Goal: Information Seeking & Learning: Compare options

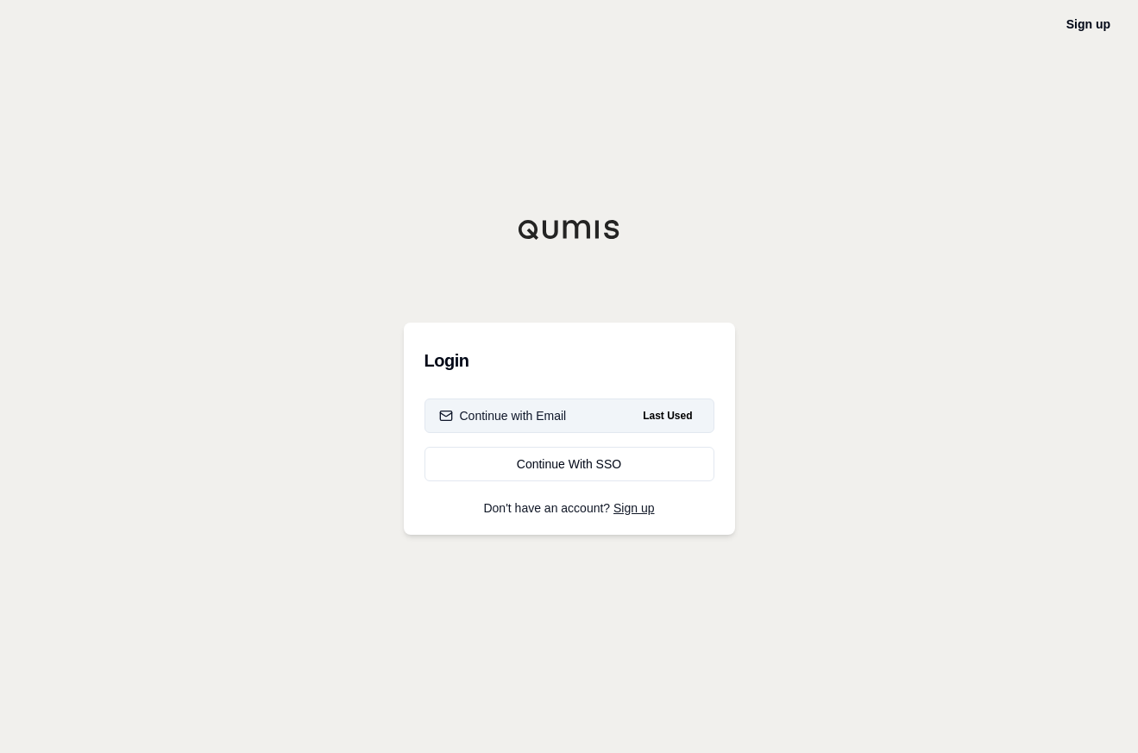
click at [538, 411] on div "Continue with Email" at bounding box center [503, 415] width 128 height 17
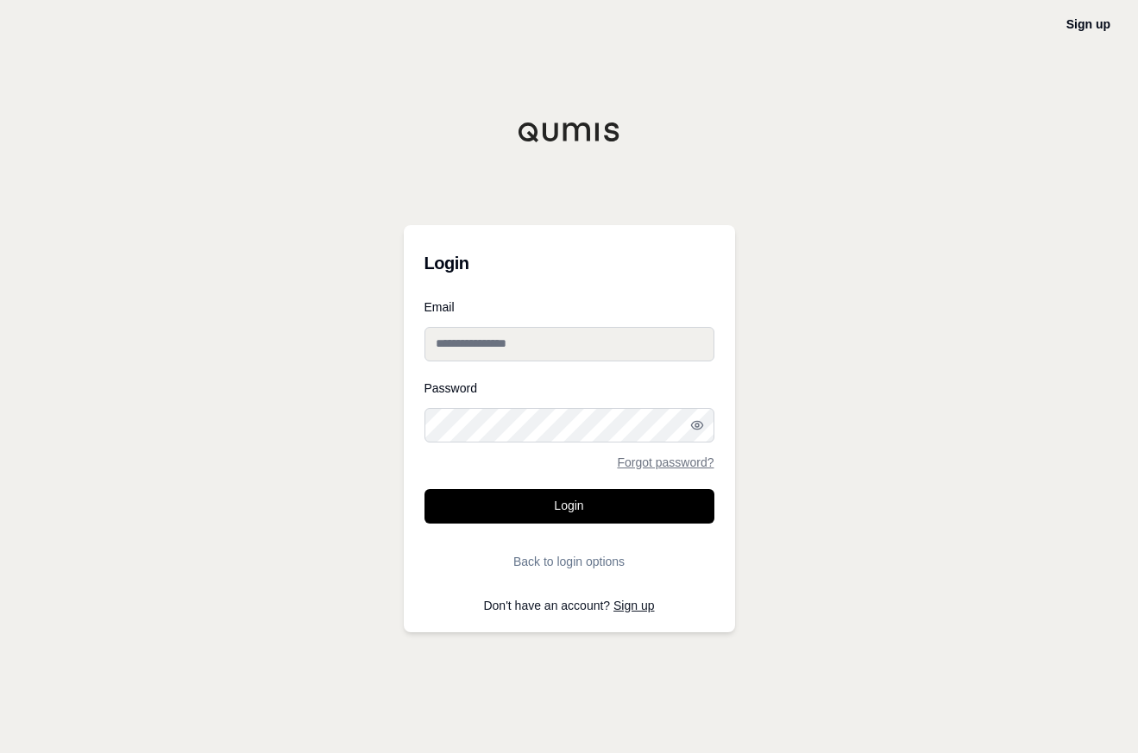
type input "**********"
click at [556, 504] on button "Login" at bounding box center [569, 506] width 290 height 35
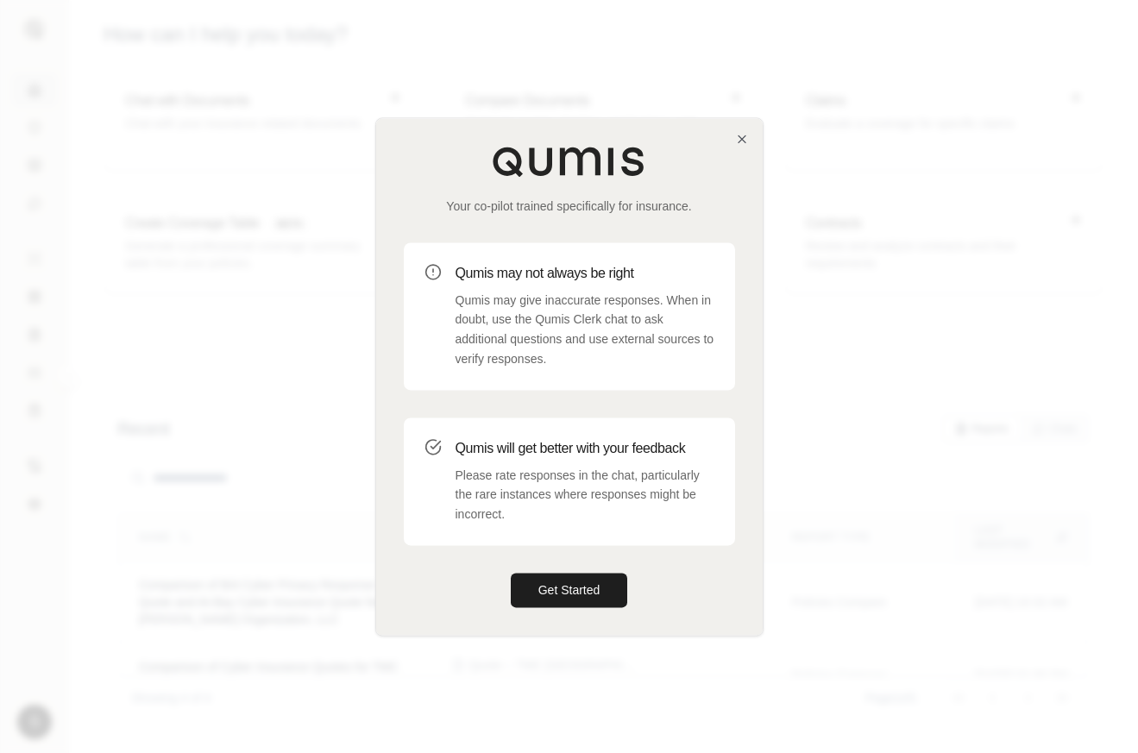
click at [731, 130] on div "Your co-pilot trained specifically for insurance. Qumis may not always be right…" at bounding box center [569, 376] width 386 height 517
click at [743, 137] on icon "button" at bounding box center [741, 138] width 7 height 7
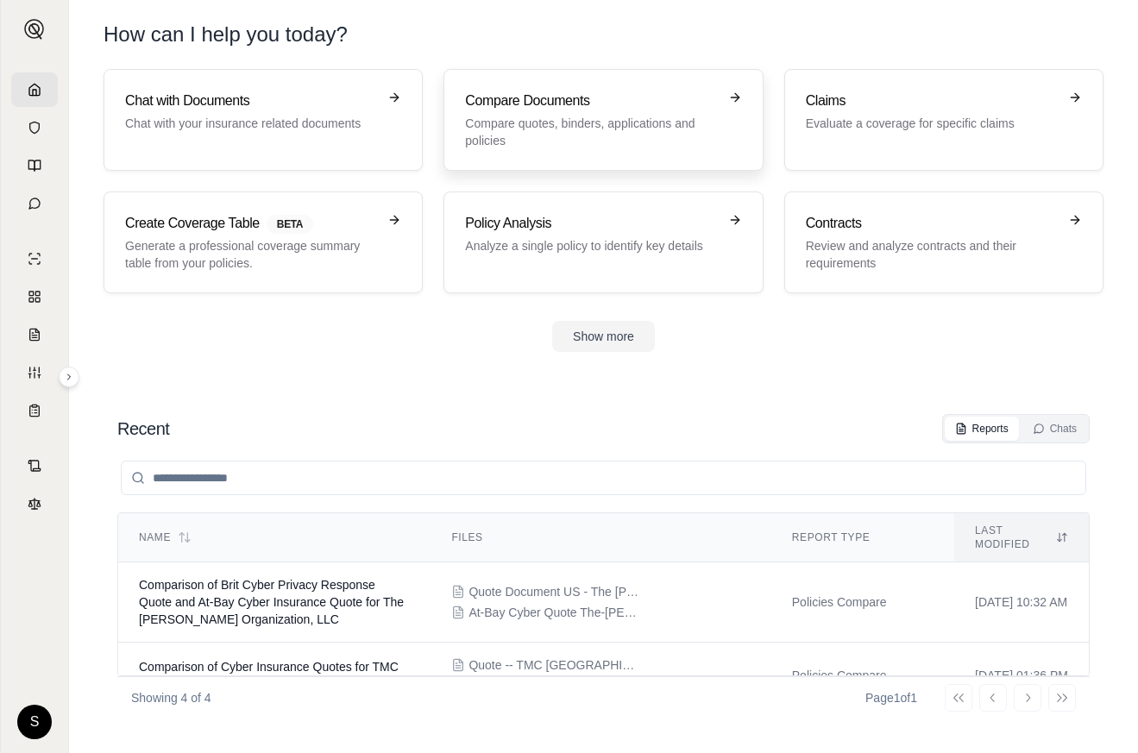
click at [609, 122] on p "Compare quotes, binders, applications and policies" at bounding box center [591, 132] width 252 height 35
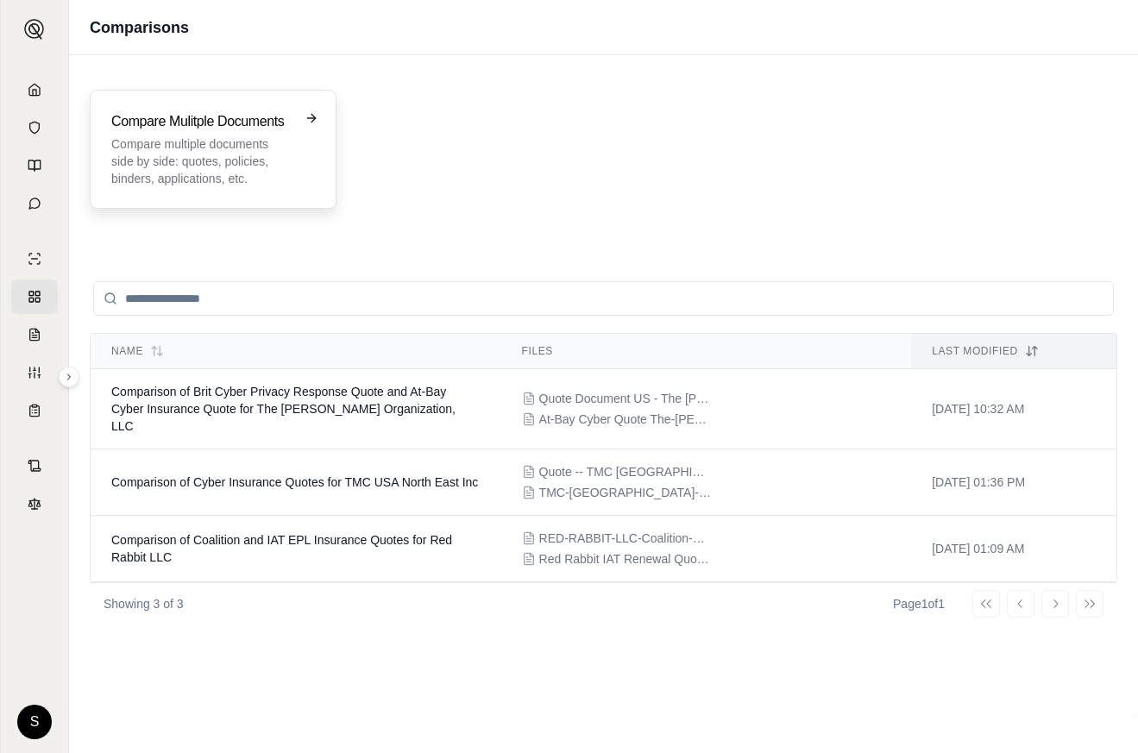
click at [204, 141] on p "Compare multiple documents side by side: quotes, policies, binders, application…" at bounding box center [200, 161] width 179 height 52
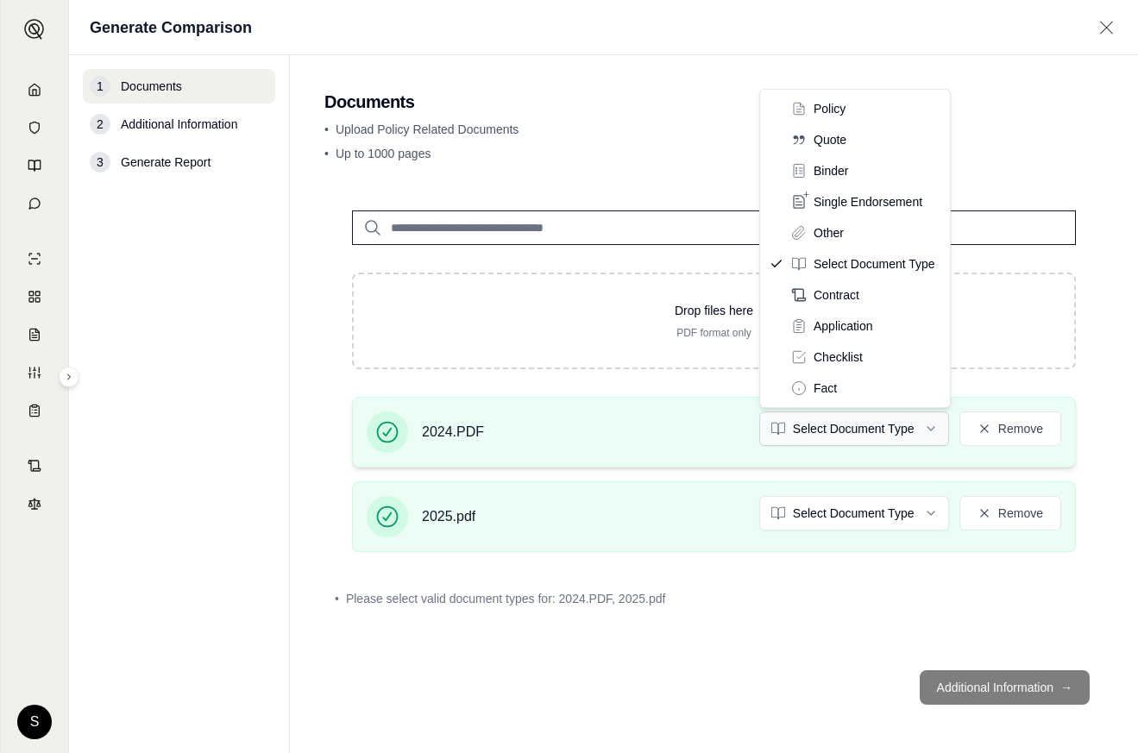
click at [913, 437] on html "S Generate Comparison 1 Documents 2 Additional Information 3 Generate Report Do…" at bounding box center [569, 376] width 1138 height 753
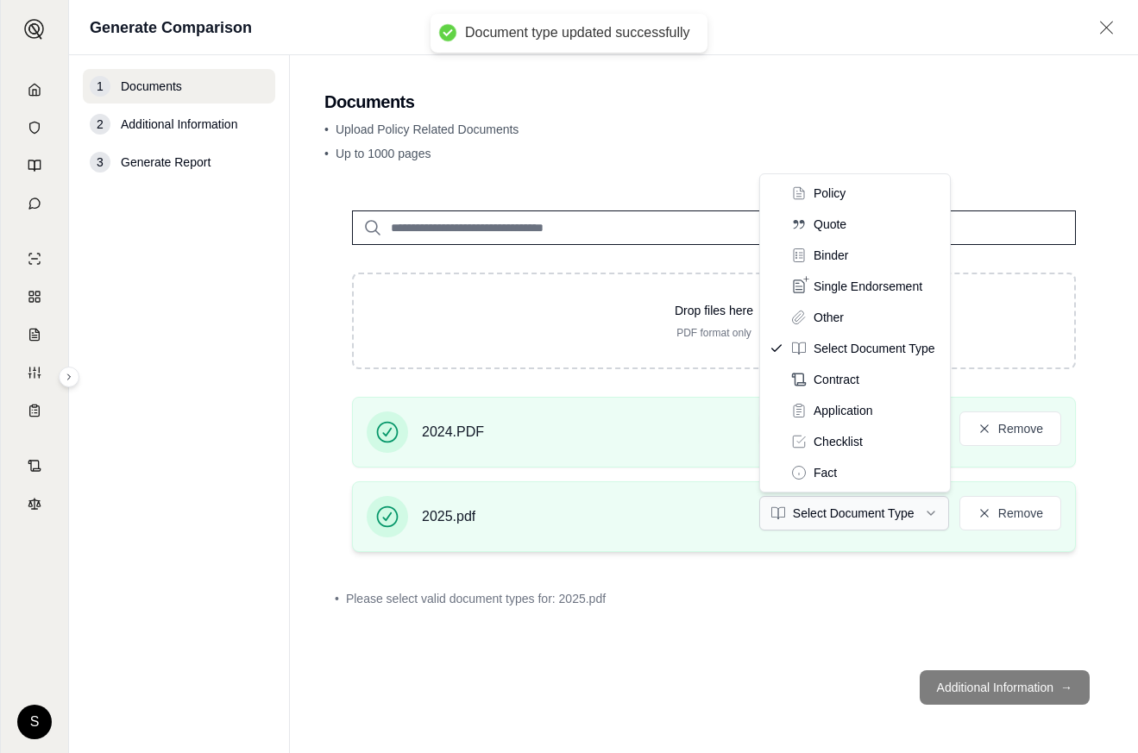
click at [916, 513] on html "Document type updated successfully S Generate Comparison 1 Documents 2 Addition…" at bounding box center [569, 376] width 1138 height 753
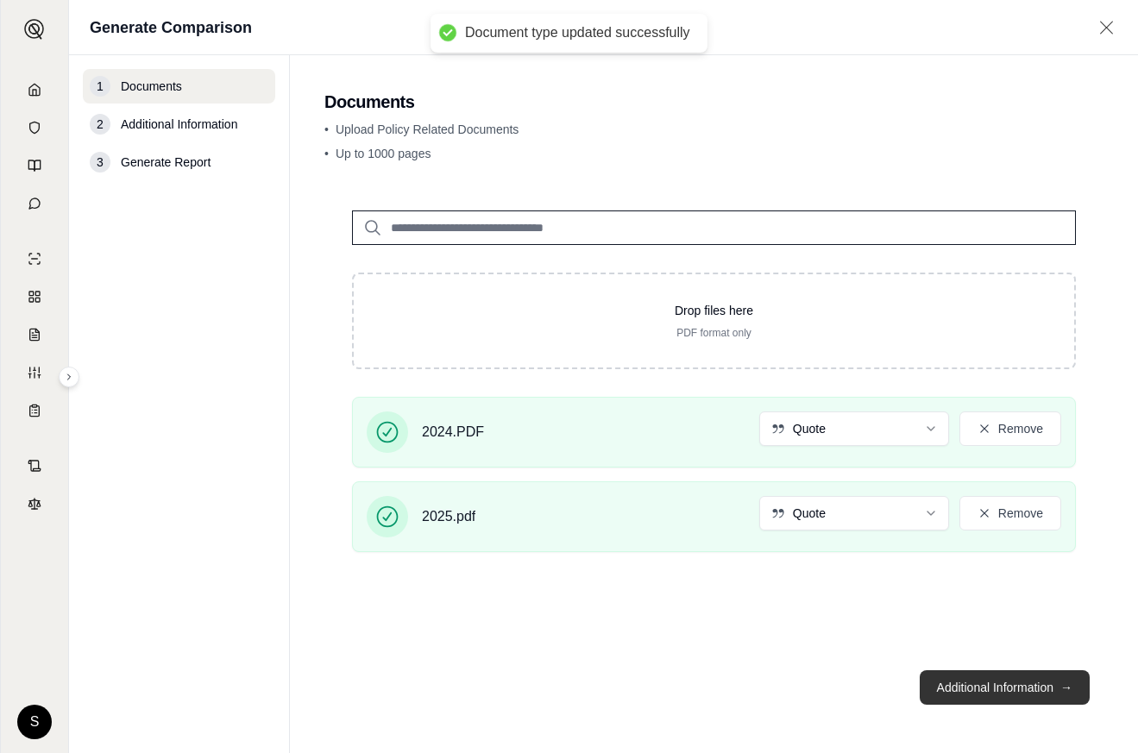
click at [1050, 688] on button "Additional Information →" at bounding box center [1005, 687] width 170 height 35
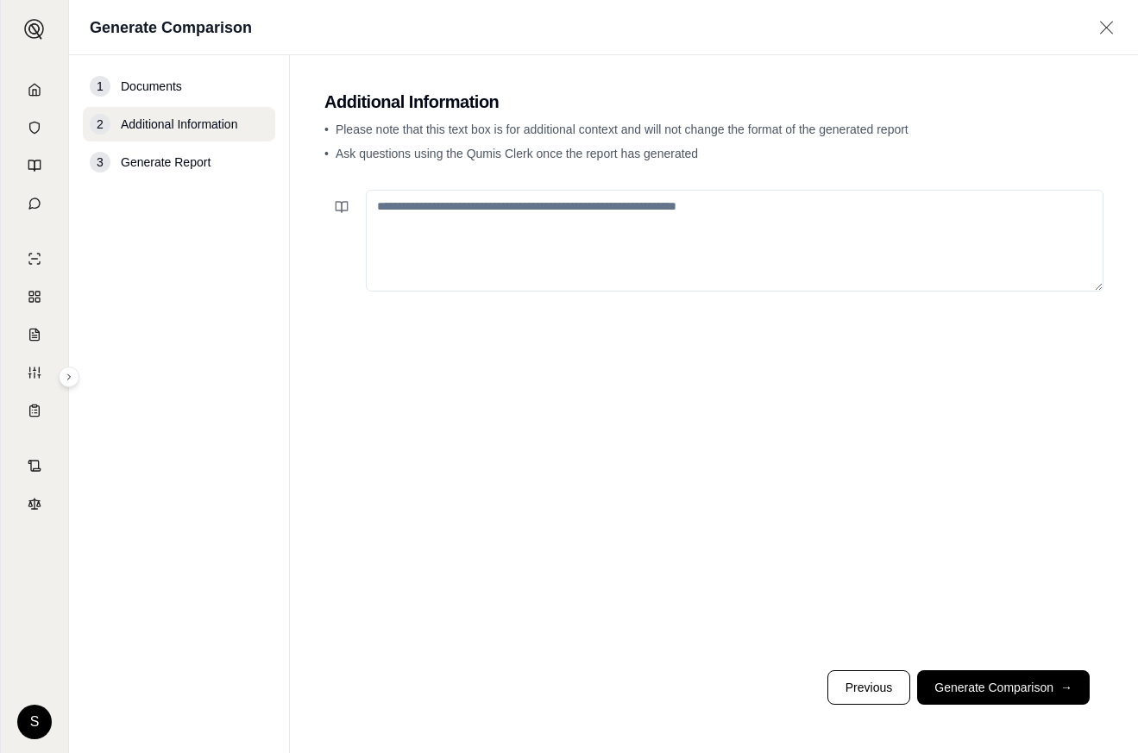
click at [518, 223] on textarea at bounding box center [735, 241] width 738 height 102
type textarea "**********"
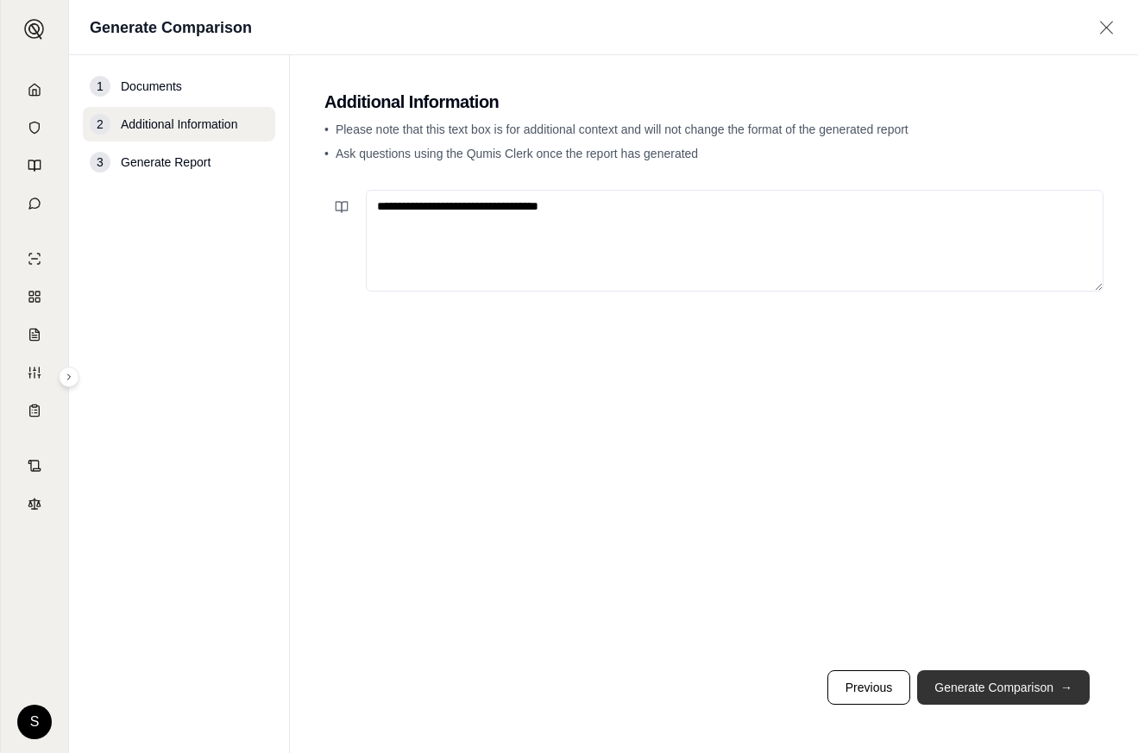
click at [1039, 696] on button "Generate Comparison →" at bounding box center [1003, 687] width 173 height 35
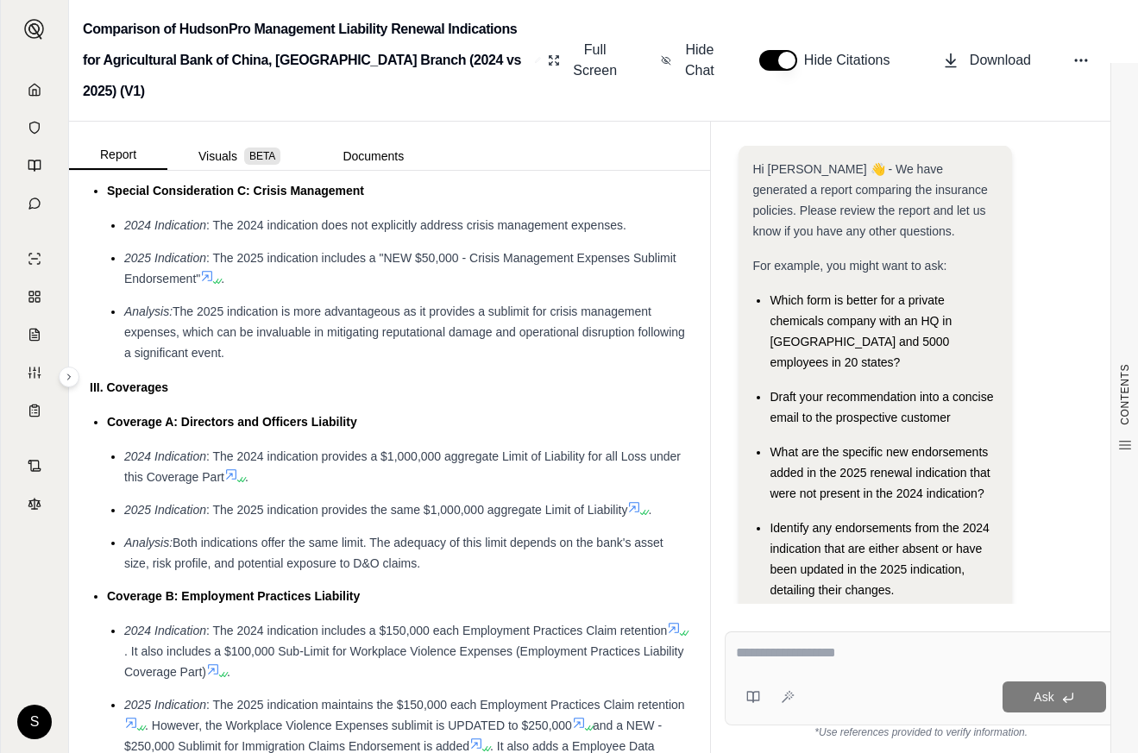
scroll to position [3623, 0]
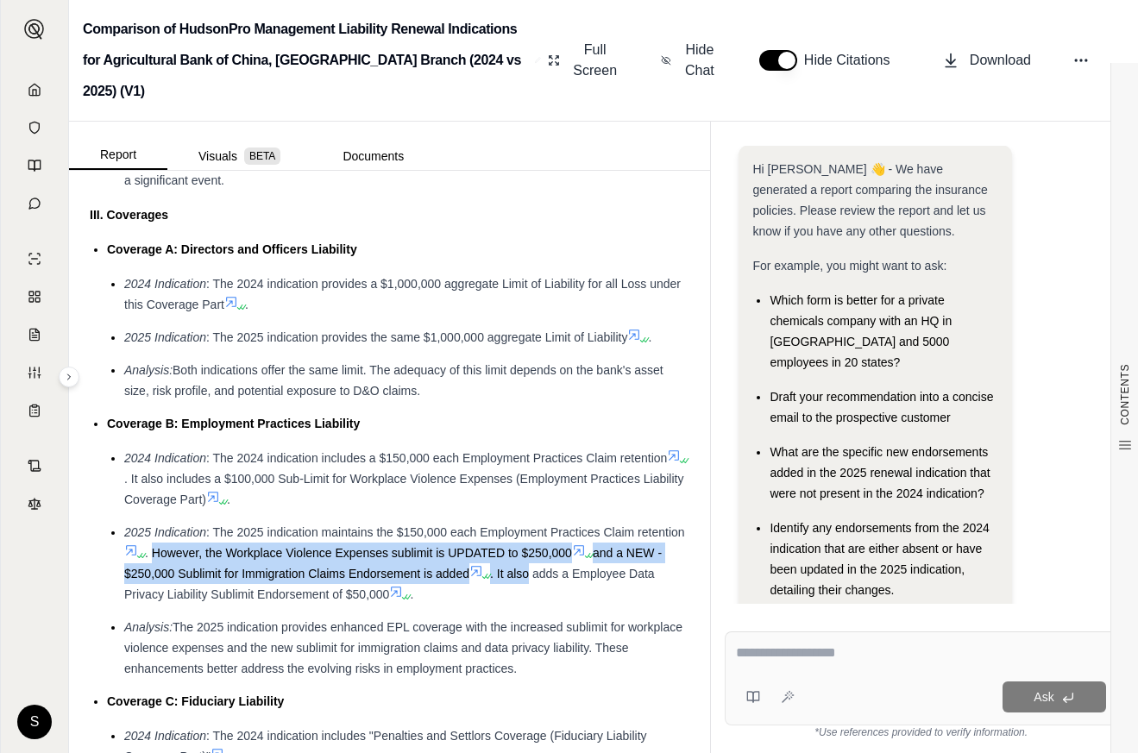
drag, startPoint x: 210, startPoint y: 521, endPoint x: 580, endPoint y: 533, distance: 369.4
click at [580, 533] on li "2025 Indication : The 2025 indication maintains the $150,000 each Employment Pr…" at bounding box center [406, 563] width 565 height 83
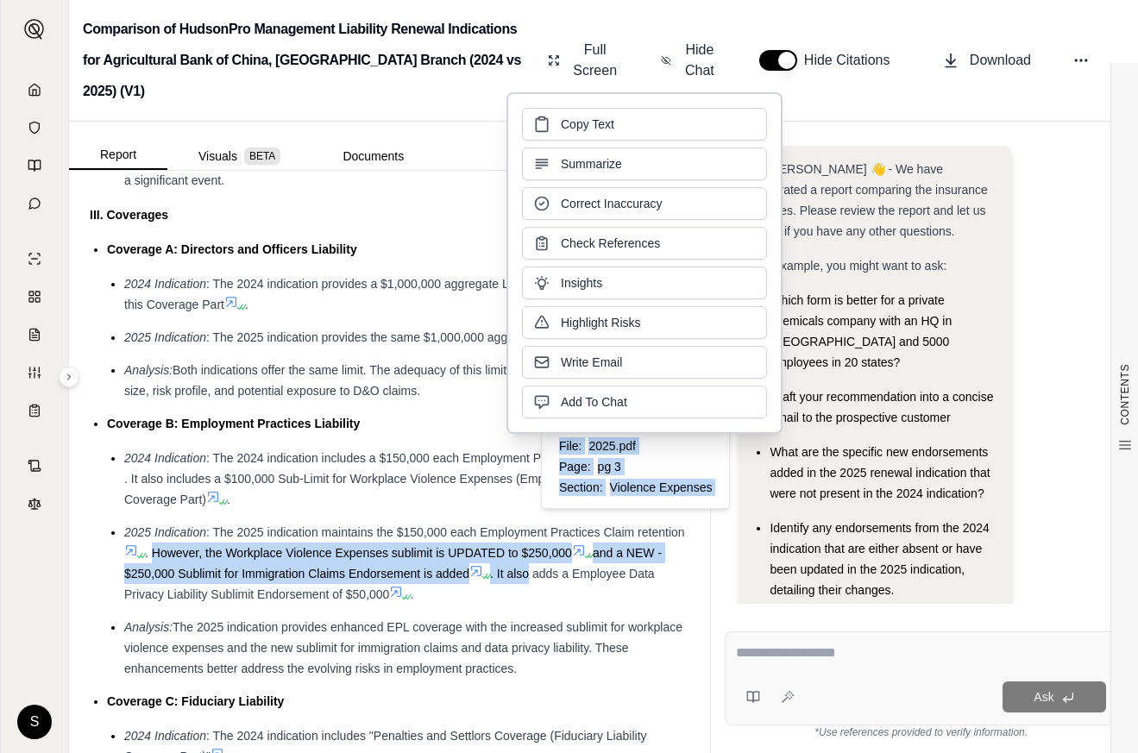
click at [586, 543] on icon at bounding box center [579, 550] width 14 height 14
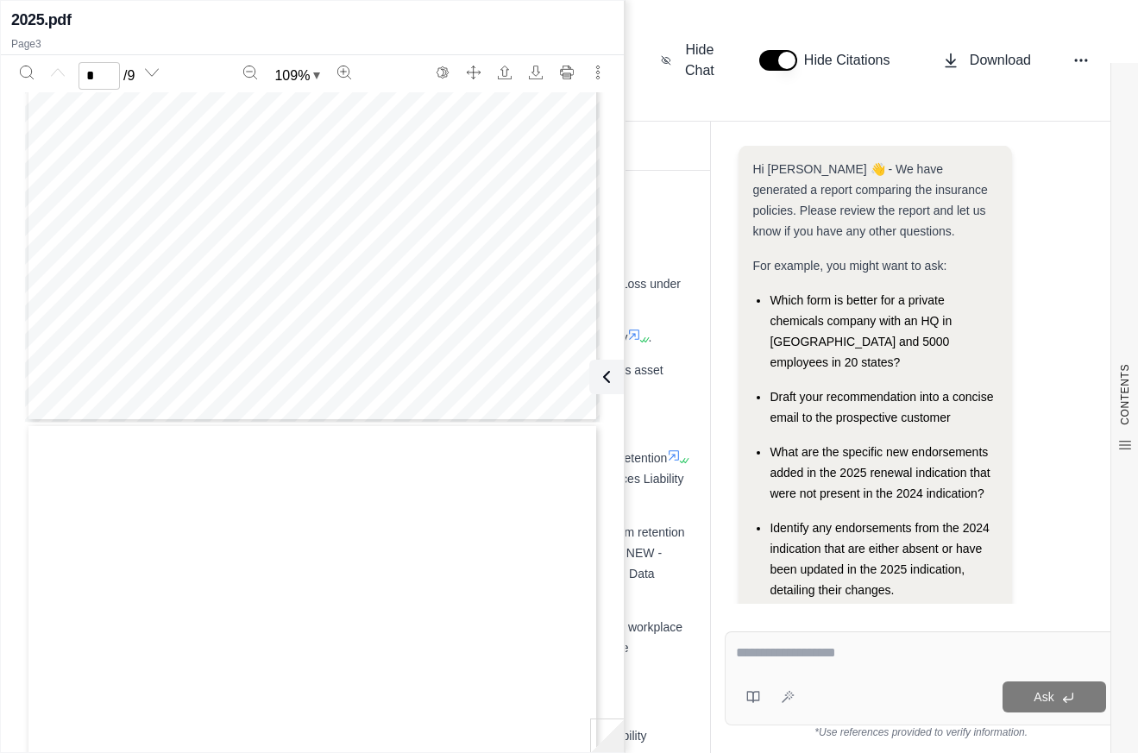
type input "*"
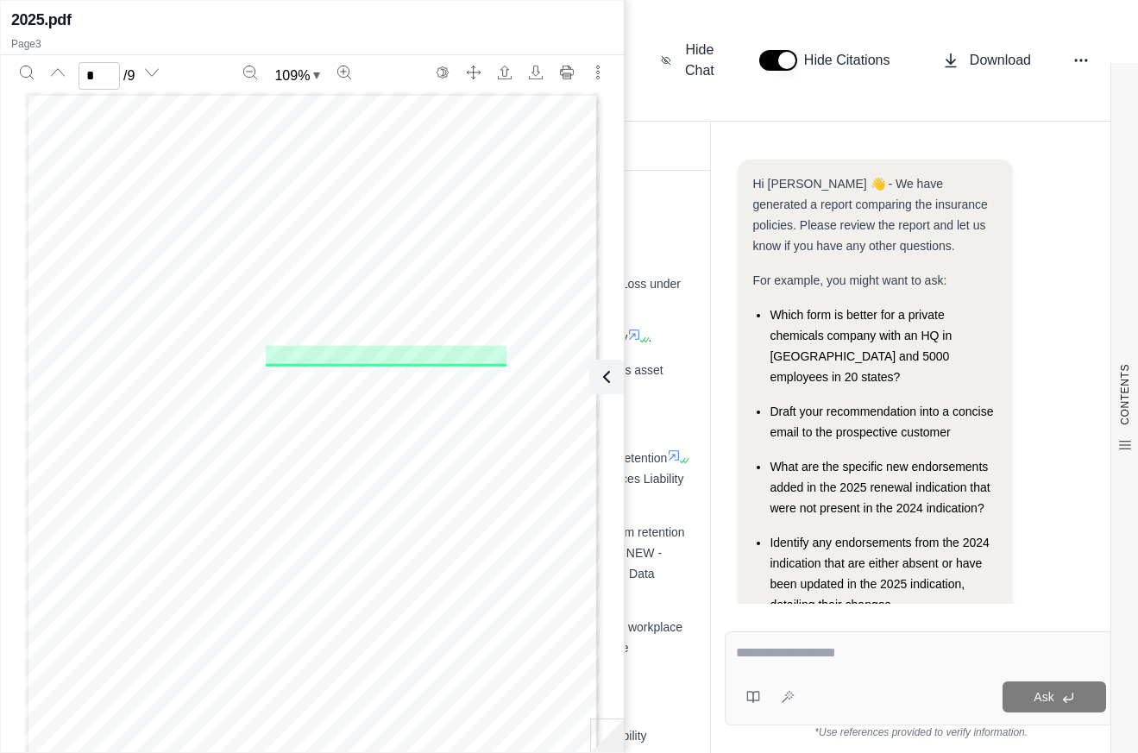
scroll to position [15, 0]
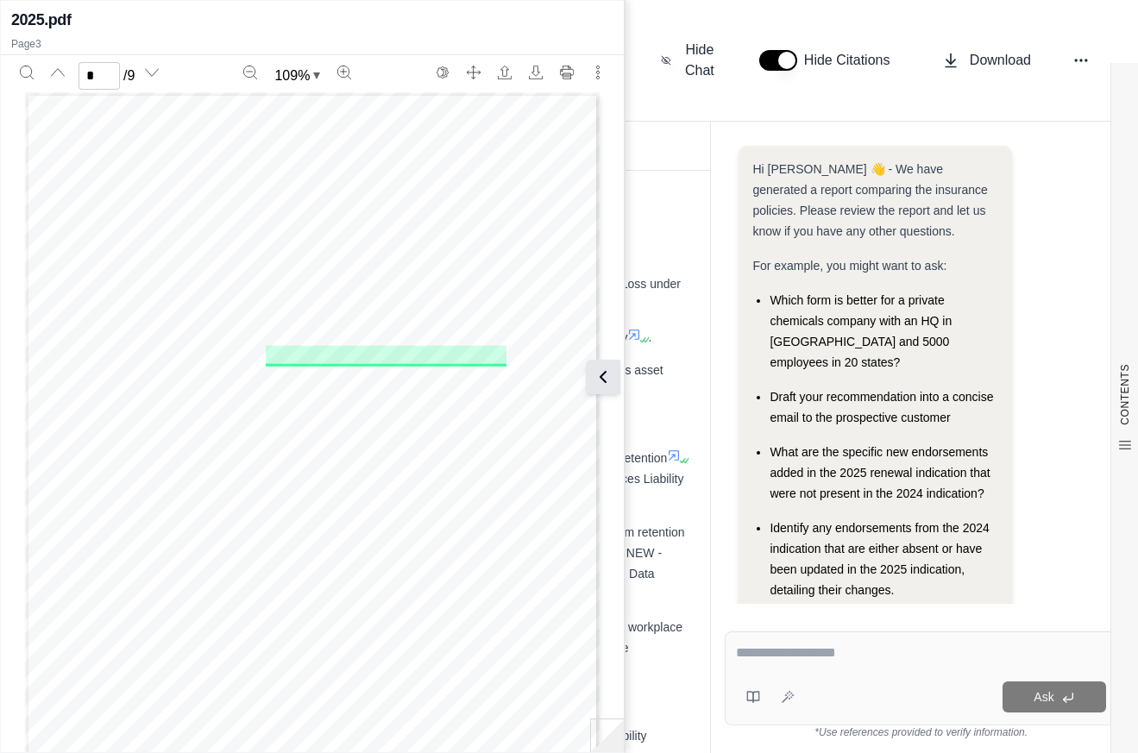
click at [611, 379] on icon at bounding box center [603, 377] width 21 height 21
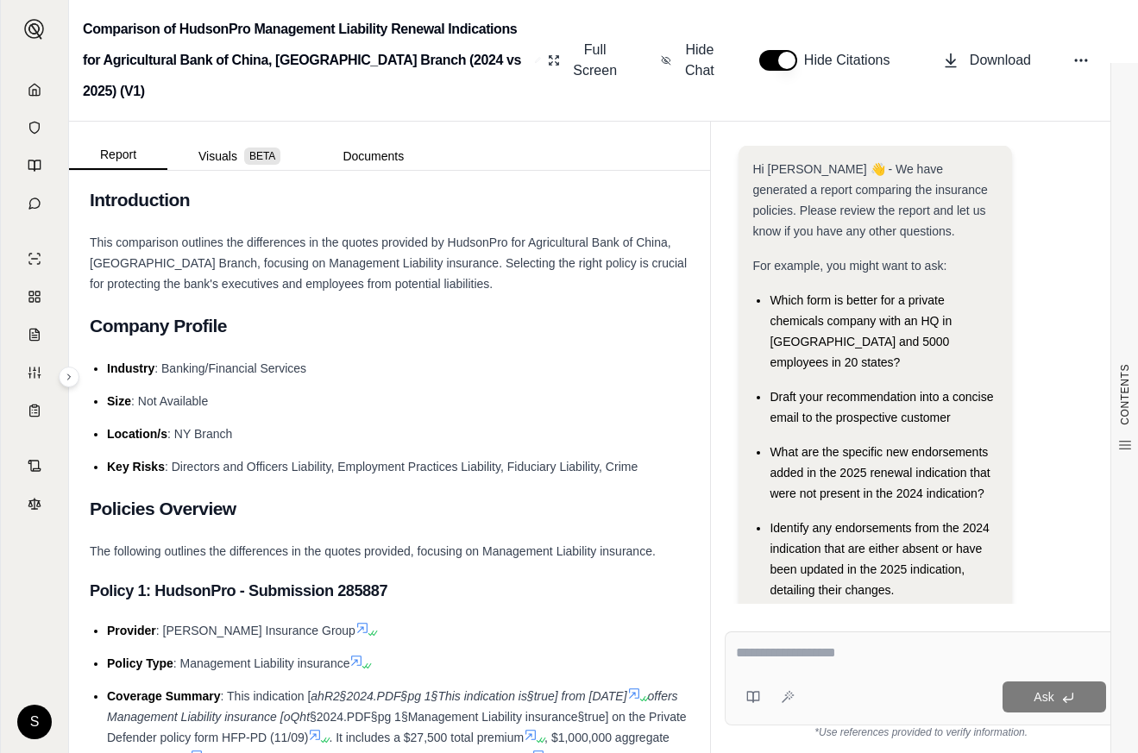
scroll to position [0, 0]
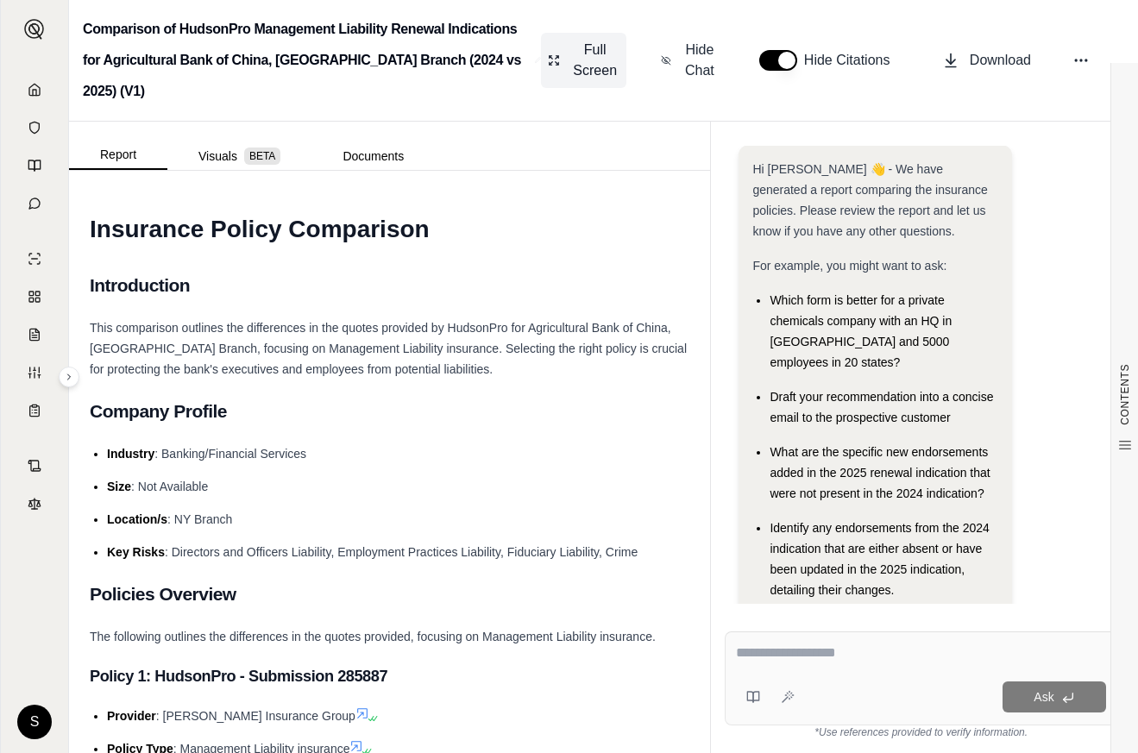
click at [599, 40] on span "Full Screen" at bounding box center [594, 60] width 49 height 41
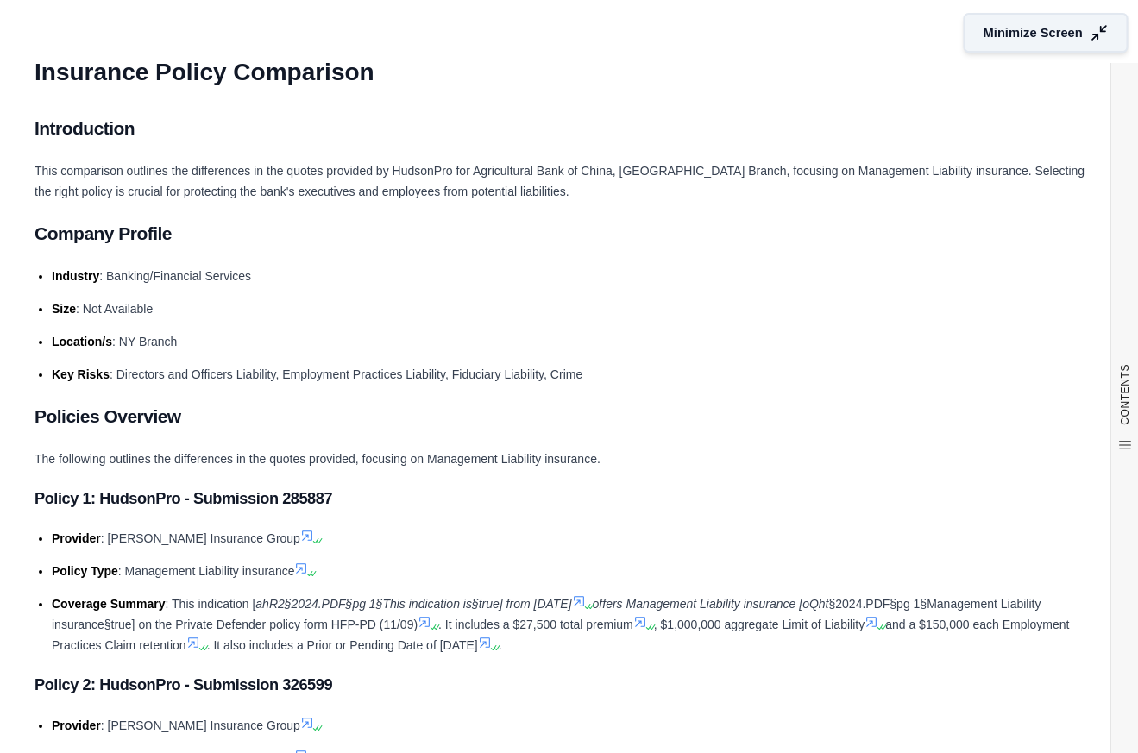
click at [1045, 31] on span "Minimize Screen" at bounding box center [1032, 33] width 99 height 18
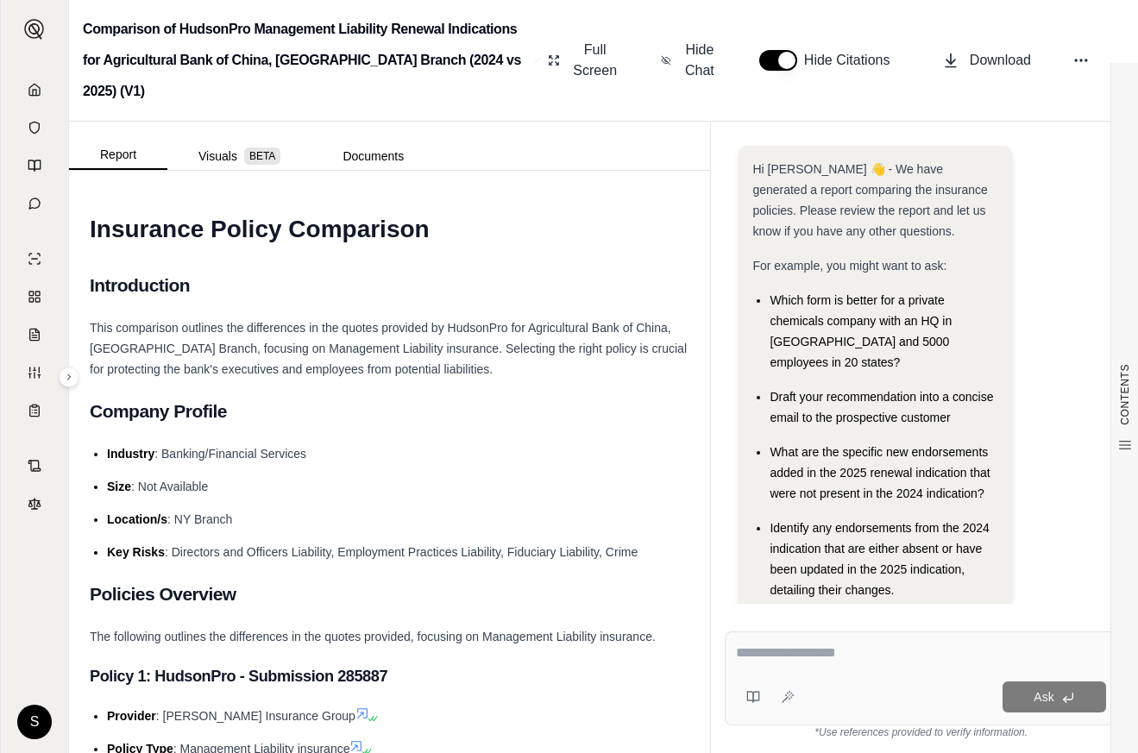
click at [792, 50] on button "button" at bounding box center [778, 60] width 38 height 21
click at [791, 50] on button "button" at bounding box center [778, 60] width 38 height 21
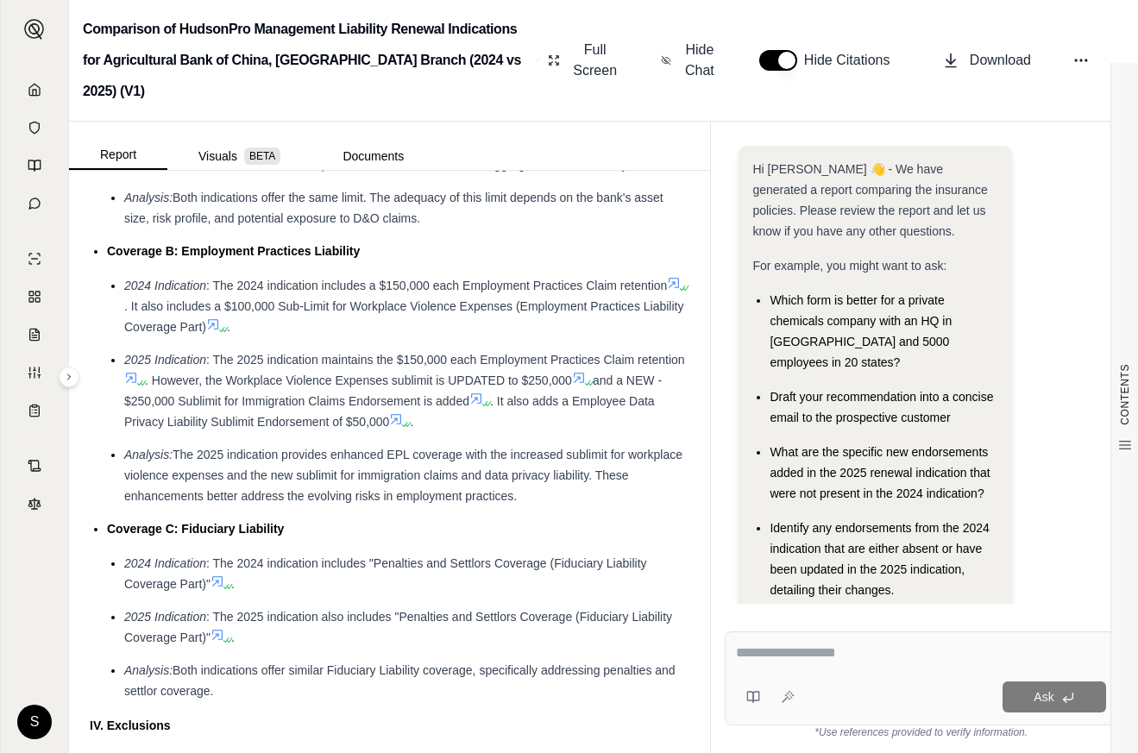
scroll to position [3709, 0]
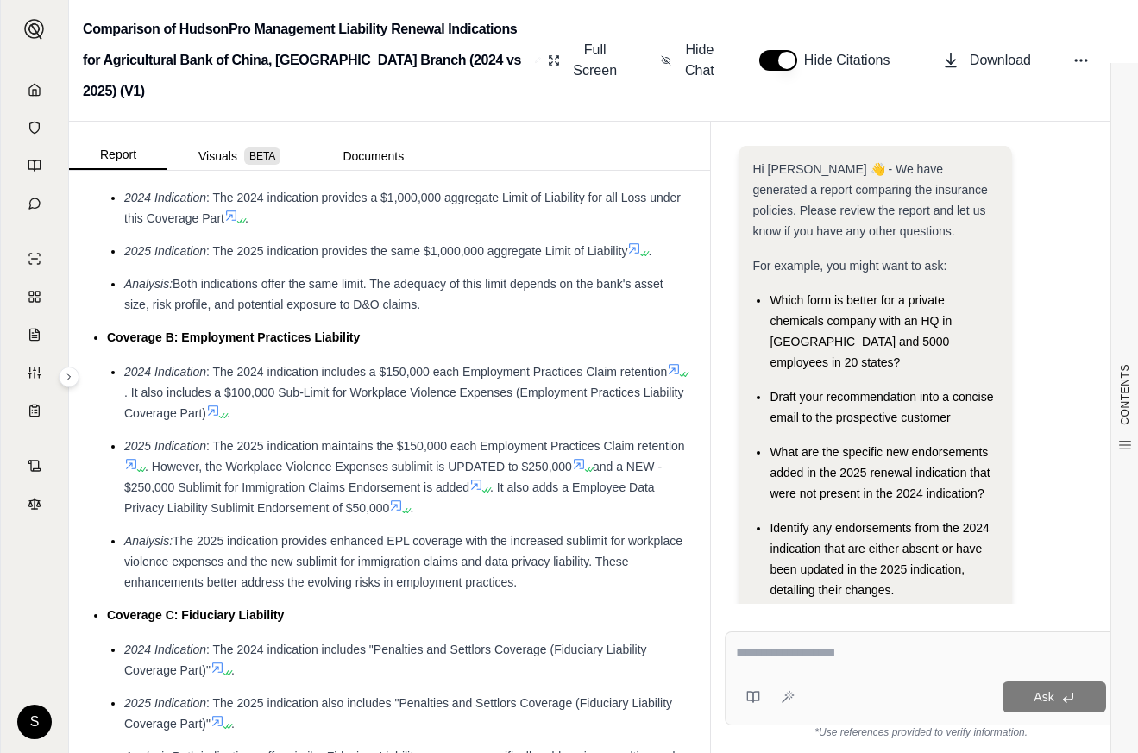
drag, startPoint x: 606, startPoint y: 432, endPoint x: 543, endPoint y: 430, distance: 63.0
click at [543, 460] on span ". However, the Workplace Violence Expenses sublimit is UPDATED to $250,000" at bounding box center [358, 467] width 427 height 14
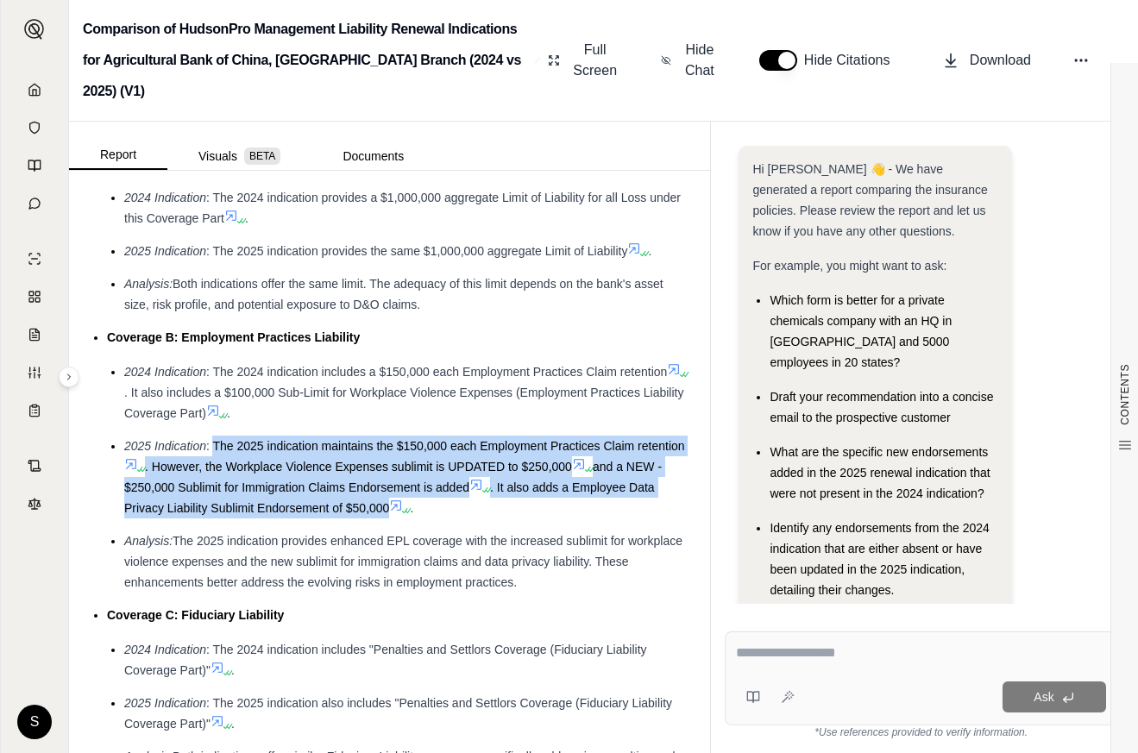
drag, startPoint x: 214, startPoint y: 411, endPoint x: 480, endPoint y: 482, distance: 274.9
click at [480, 482] on li "2025 Indication : The 2025 indication maintains the $150,000 each Employment Pr…" at bounding box center [406, 477] width 565 height 83
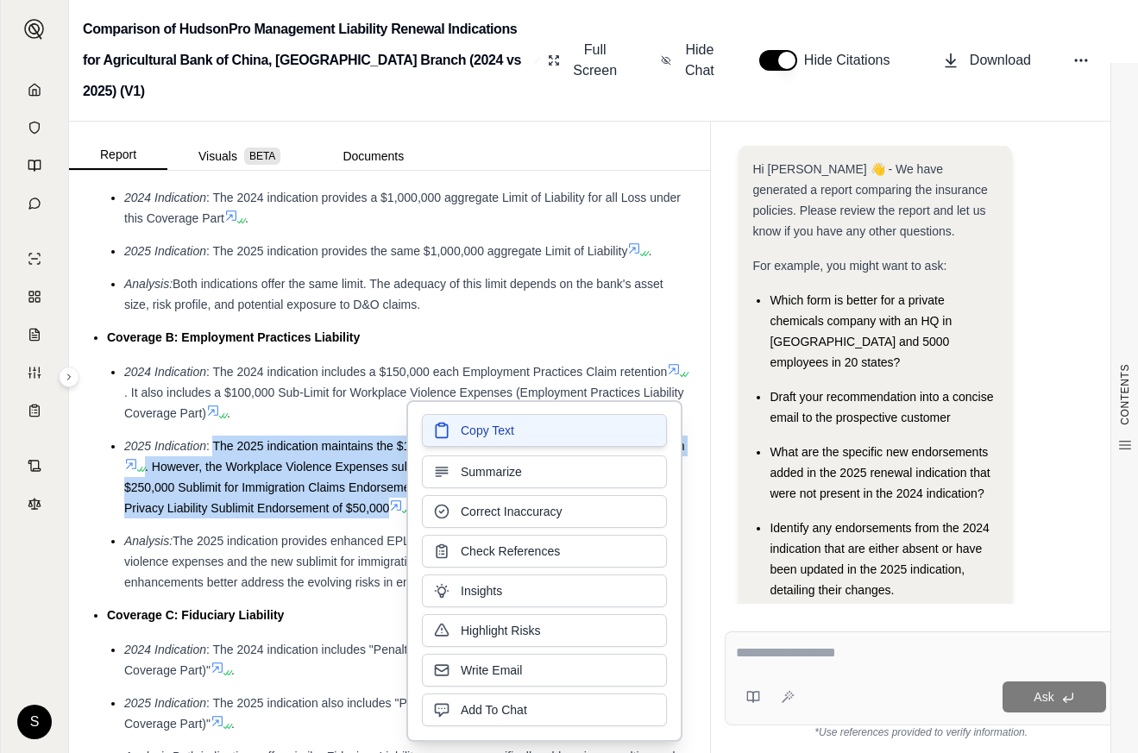
click at [475, 436] on span "Copy Text" at bounding box center [487, 430] width 53 height 17
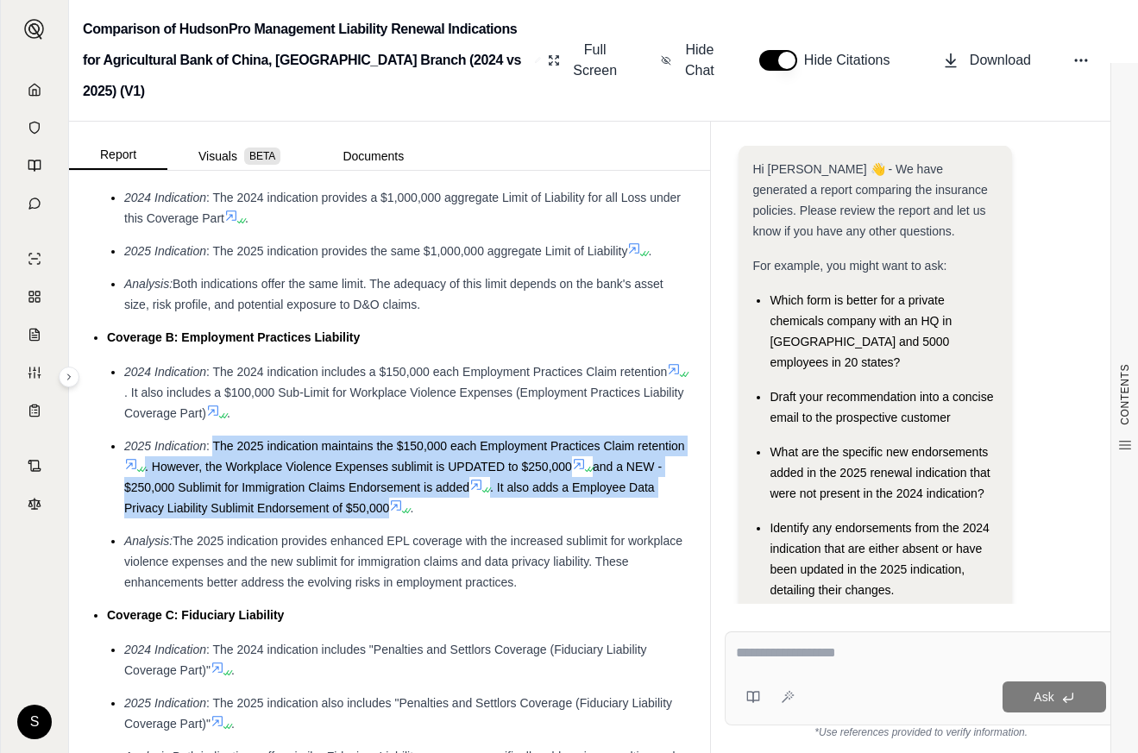
click at [249, 534] on span "The 2025 indication provides enhanced EPL coverage with the increased sublimit …" at bounding box center [403, 561] width 558 height 55
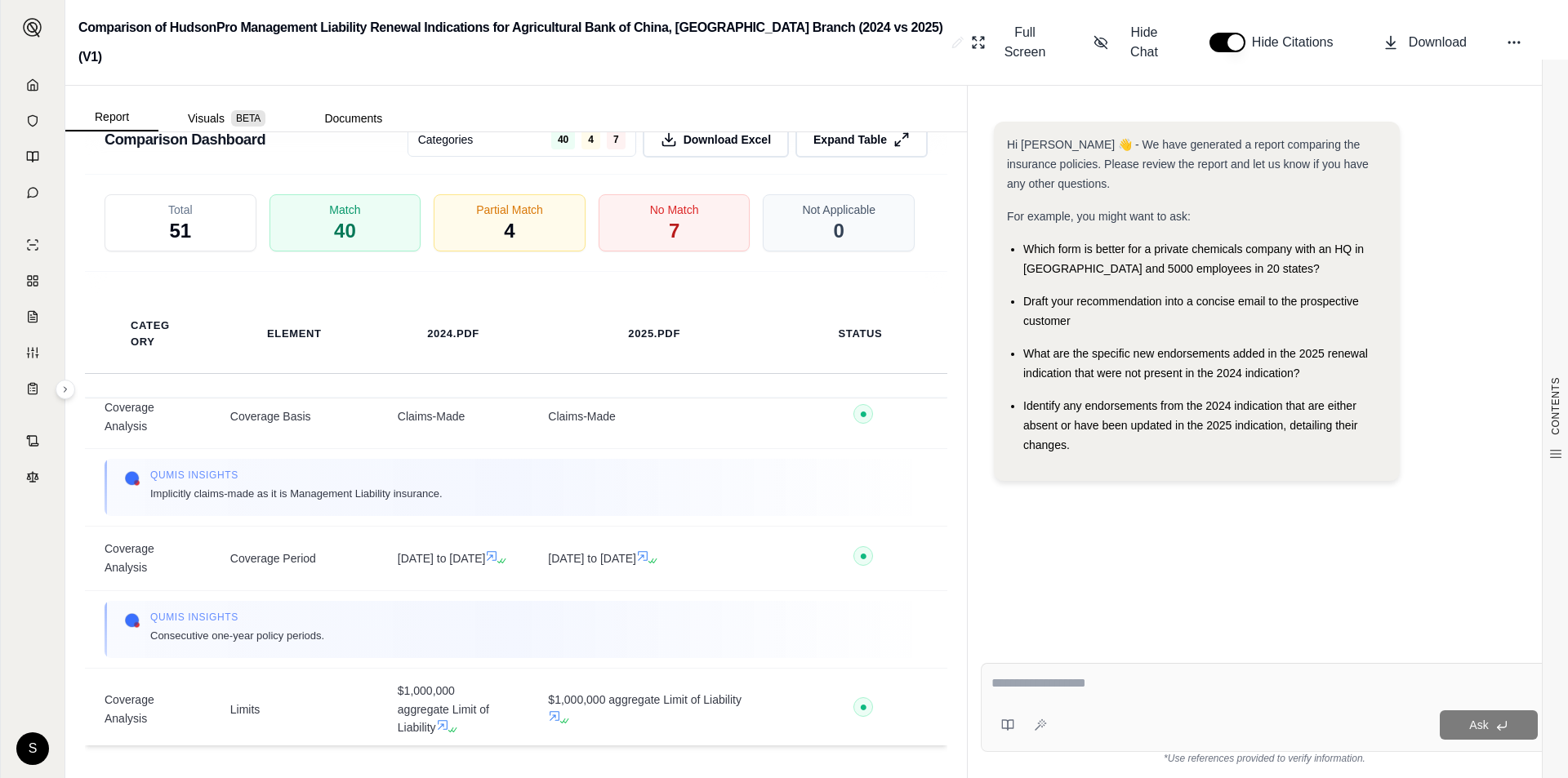
scroll to position [0, 0]
